Goal: Information Seeking & Learning: Learn about a topic

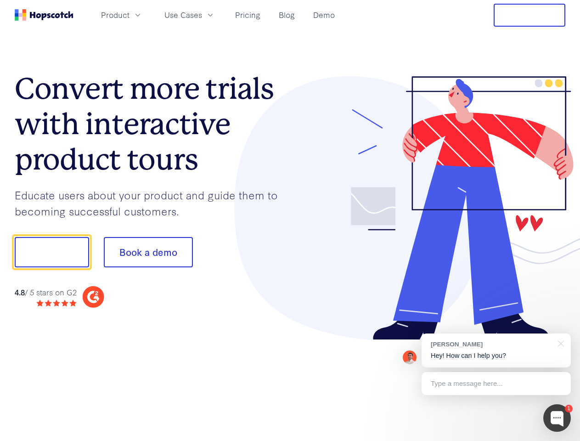
click at [290, 220] on div at bounding box center [428, 208] width 276 height 264
click at [129, 15] on span "Product" at bounding box center [115, 14] width 28 height 11
click at [202, 15] on span "Use Cases" at bounding box center [183, 14] width 38 height 11
click at [529, 15] on button "Free Trial" at bounding box center [530, 15] width 72 height 23
click at [51, 252] on button "Show me!" at bounding box center [52, 252] width 74 height 30
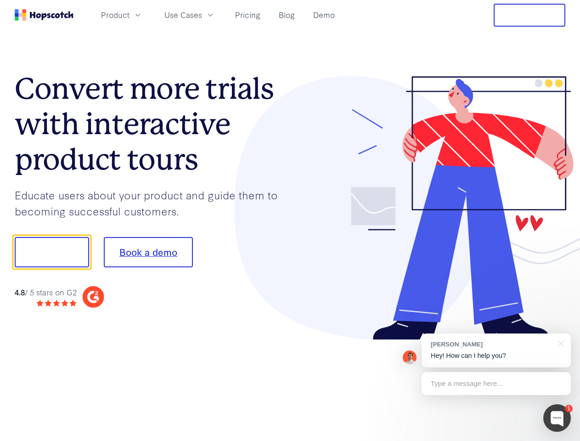
click at [148, 252] on button "Book a demo" at bounding box center [148, 252] width 89 height 30
click at [557, 418] on div at bounding box center [557, 418] width 28 height 28
click at [496, 350] on div "[PERSON_NAME] Hey! How can I help you?" at bounding box center [496, 350] width 149 height 34
click at [559, 343] on div at bounding box center [485, 251] width 172 height 306
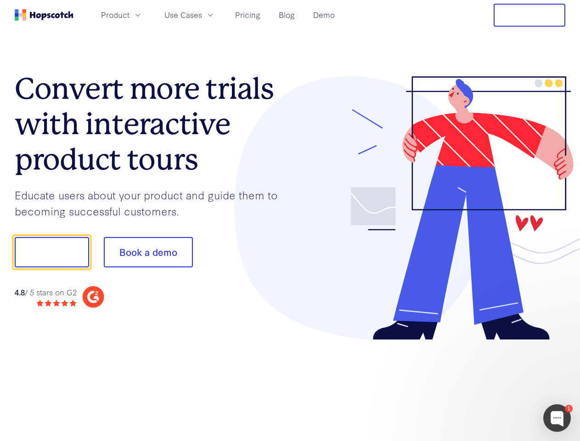
click at [496, 383] on div at bounding box center [485, 312] width 172 height 183
